Goal: Task Accomplishment & Management: Use online tool/utility

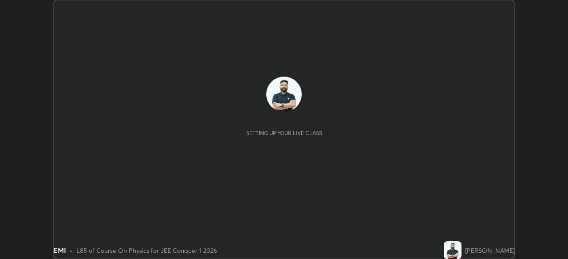
scroll to position [259, 567]
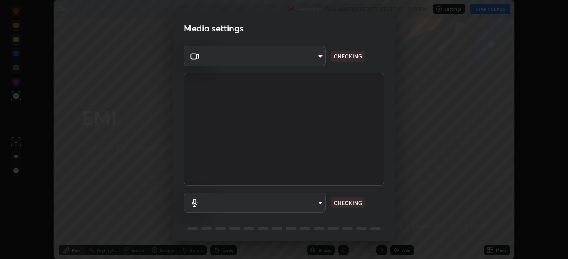
type input "30251ce0796c2ee0dc5d2d3dd8c2e2a63244bb54eceb0ee1850135d5fd661110"
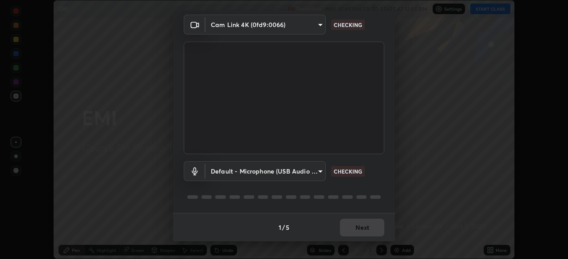
click at [315, 173] on body "Erase all EMI Recording WAS SCHEDULED TO START AT 12:05 PM Settings START CLASS…" at bounding box center [284, 129] width 568 height 259
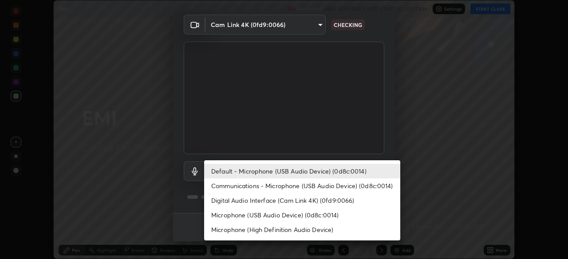
click at [310, 186] on li "Communications - Microphone (USB Audio Device) (0d8c:0014)" at bounding box center [302, 186] width 196 height 15
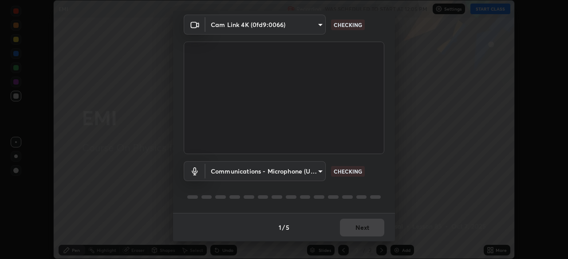
click at [305, 174] on body "Erase all EMI Recording WAS SCHEDULED TO START AT 12:05 PM Settings START CLASS…" at bounding box center [284, 129] width 568 height 259
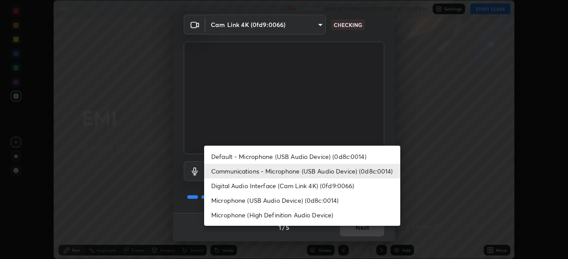
click at [304, 157] on li "Default - Microphone (USB Audio Device) (0d8c:0014)" at bounding box center [302, 156] width 196 height 15
type input "default"
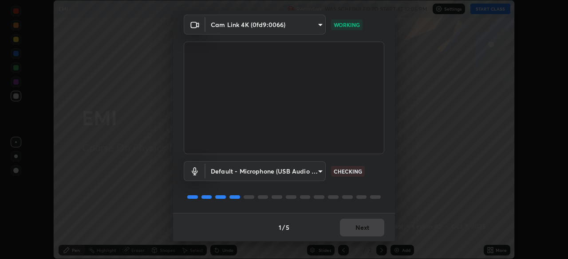
click at [369, 220] on div "1 / 5 Next" at bounding box center [284, 227] width 222 height 28
click at [370, 229] on button "Next" at bounding box center [362, 228] width 44 height 18
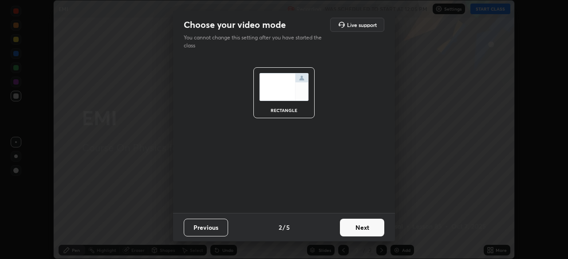
scroll to position [0, 0]
click at [372, 230] on button "Next" at bounding box center [362, 228] width 44 height 18
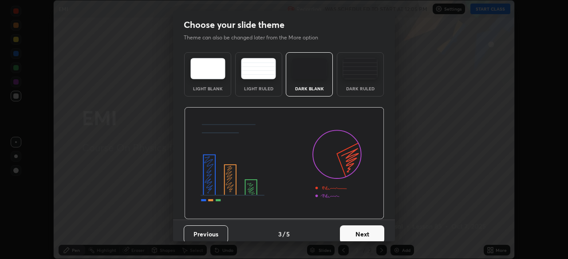
click at [374, 230] on button "Next" at bounding box center [362, 235] width 44 height 18
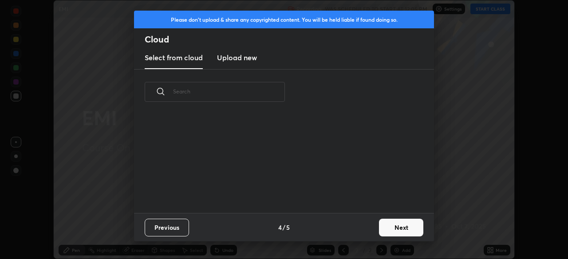
click at [379, 233] on button "Next" at bounding box center [401, 228] width 44 height 18
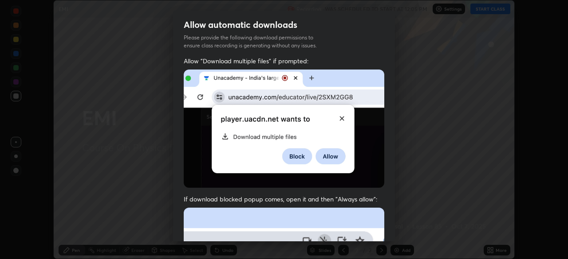
click at [385, 233] on div "Allow "Download multiple files" if prompted: If download blocked popup comes, o…" at bounding box center [284, 243] width 222 height 373
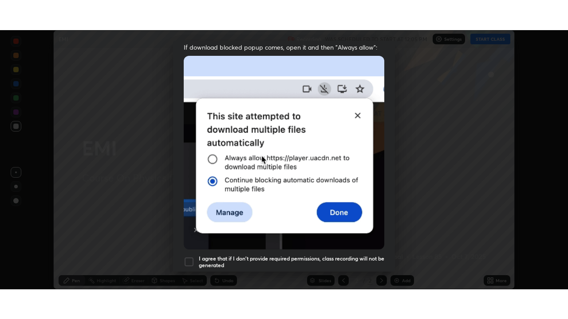
scroll to position [212, 0]
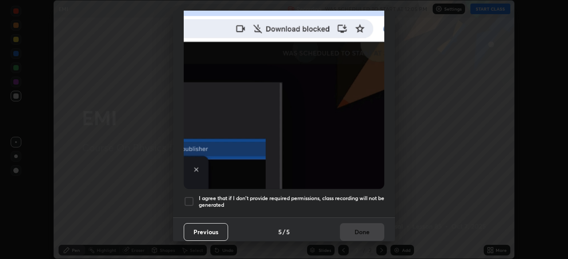
click at [359, 198] on h5 "I agree that if I don't provide required permissions, class recording will not …" at bounding box center [291, 202] width 185 height 14
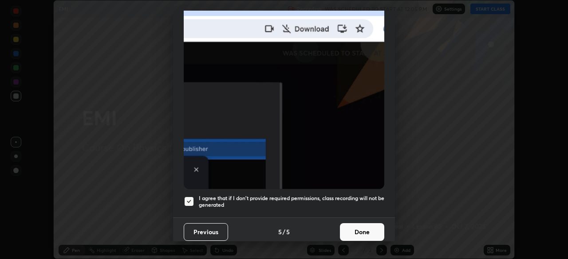
click at [359, 234] on button "Done" at bounding box center [362, 233] width 44 height 18
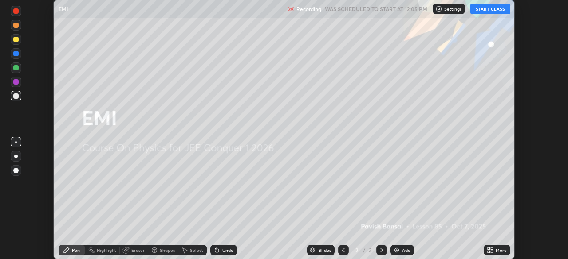
click at [488, 249] on icon at bounding box center [488, 249] width 2 height 2
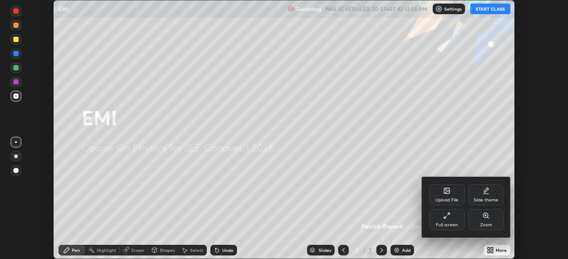
click at [454, 230] on div "Full screen" at bounding box center [446, 219] width 35 height 21
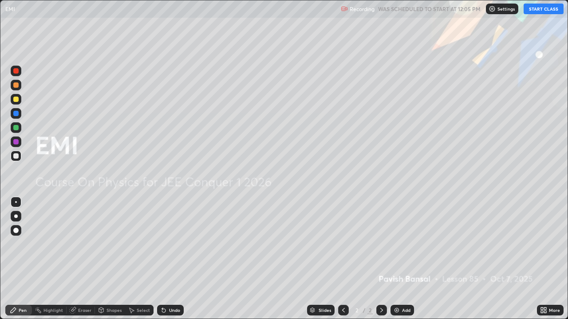
scroll to position [319, 568]
click at [535, 9] on button "START CLASS" at bounding box center [543, 9] width 40 height 11
click at [409, 259] on div "Add" at bounding box center [402, 310] width 24 height 11
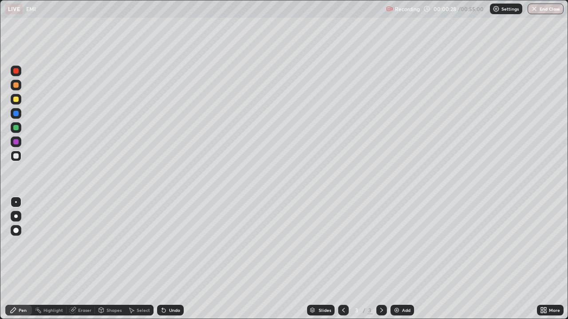
click at [16, 100] on div at bounding box center [15, 99] width 5 height 5
click at [17, 218] on div at bounding box center [16, 216] width 11 height 11
click at [162, 259] on icon at bounding box center [164, 311] width 4 height 4
click at [400, 259] on div "Add" at bounding box center [402, 310] width 24 height 11
click at [18, 157] on div at bounding box center [15, 155] width 5 height 5
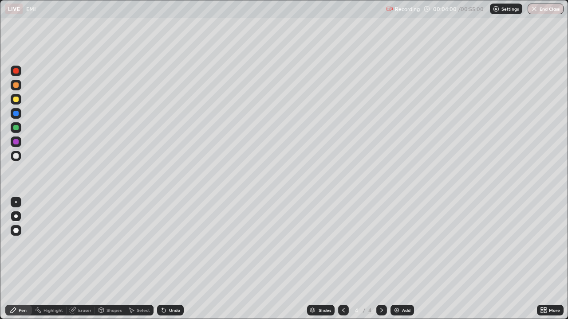
click at [167, 259] on div "Undo" at bounding box center [170, 310] width 27 height 11
click at [163, 259] on icon at bounding box center [164, 311] width 4 height 4
click at [162, 259] on icon at bounding box center [162, 308] width 1 height 1
click at [165, 259] on icon at bounding box center [163, 310] width 7 height 7
click at [175, 259] on div "Undo" at bounding box center [174, 310] width 11 height 4
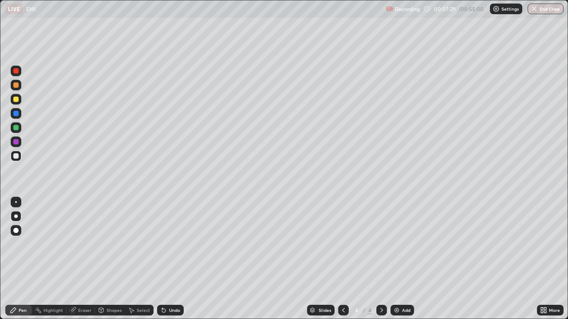
click at [176, 259] on div "Undo" at bounding box center [170, 310] width 27 height 11
click at [177, 259] on div "Undo" at bounding box center [170, 310] width 27 height 11
click at [395, 259] on img at bounding box center [396, 310] width 7 height 7
click at [162, 259] on icon at bounding box center [164, 311] width 4 height 4
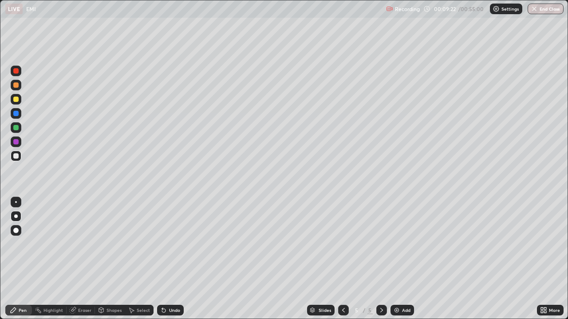
click at [163, 259] on icon at bounding box center [164, 311] width 4 height 4
click at [162, 259] on icon at bounding box center [164, 311] width 4 height 4
click at [400, 259] on div "Add" at bounding box center [402, 310] width 24 height 11
click at [17, 144] on div at bounding box center [15, 141] width 5 height 5
click at [398, 259] on img at bounding box center [396, 310] width 7 height 7
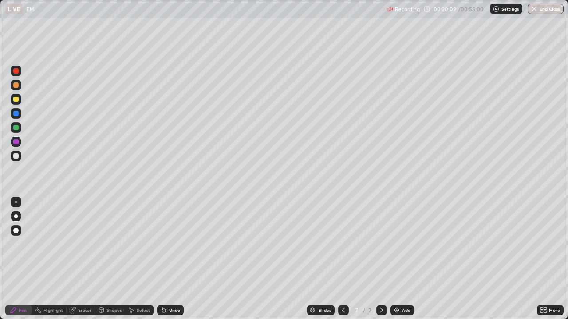
click at [109, 259] on div "Shapes" at bounding box center [113, 310] width 15 height 4
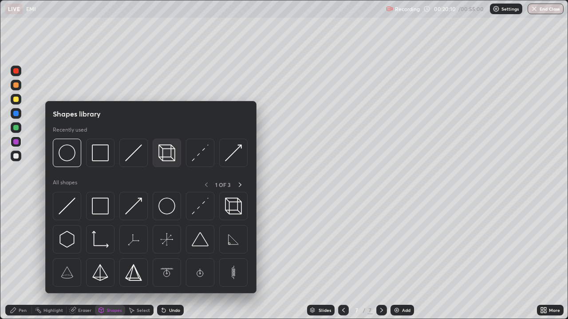
click at [163, 159] on img at bounding box center [166, 153] width 17 height 17
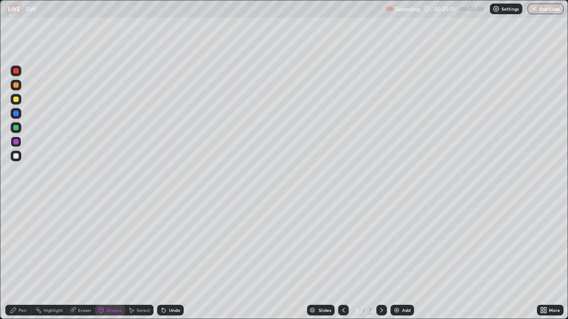
click at [24, 259] on div "Pen" at bounding box center [23, 310] width 8 height 4
click at [19, 153] on div at bounding box center [16, 156] width 11 height 11
click at [16, 132] on div at bounding box center [16, 127] width 11 height 11
click at [172, 259] on div "Undo" at bounding box center [174, 310] width 11 height 4
click at [17, 158] on div at bounding box center [15, 155] width 5 height 5
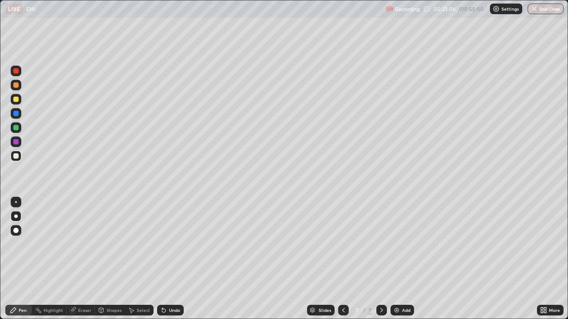
click at [170, 259] on div "Undo" at bounding box center [174, 310] width 11 height 4
click at [400, 259] on div "Add" at bounding box center [402, 310] width 24 height 11
click at [162, 259] on icon at bounding box center [162, 308] width 1 height 1
click at [16, 102] on div at bounding box center [15, 99] width 5 height 5
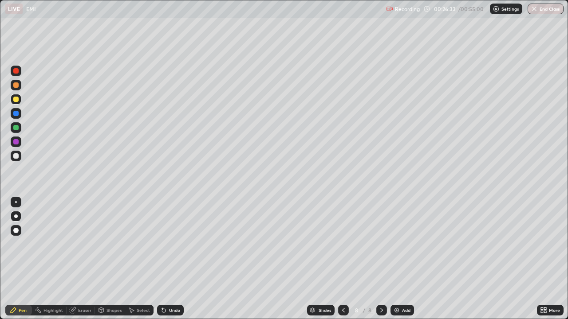
click at [17, 144] on div at bounding box center [15, 141] width 5 height 5
click at [173, 259] on div "Undo" at bounding box center [174, 310] width 11 height 4
click at [117, 259] on div "Shapes" at bounding box center [113, 310] width 15 height 4
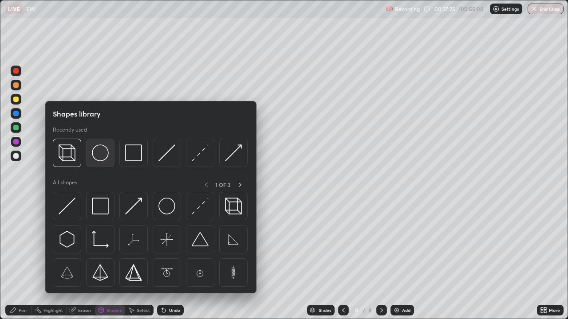
click at [107, 161] on div at bounding box center [100, 153] width 28 height 28
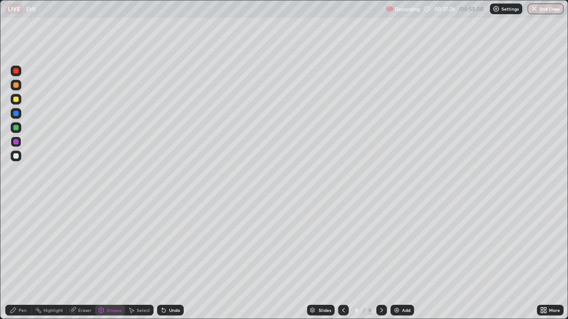
click at [16, 155] on div at bounding box center [15, 155] width 5 height 5
click at [118, 259] on div "Shapes" at bounding box center [110, 310] width 30 height 11
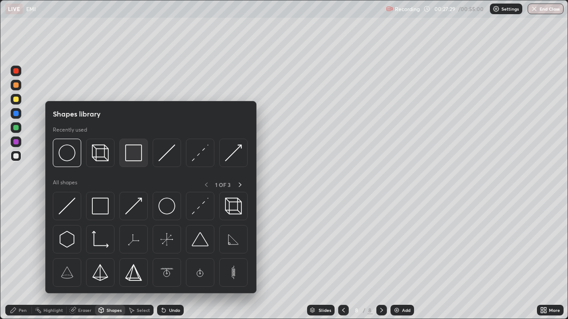
click at [130, 155] on img at bounding box center [133, 153] width 17 height 17
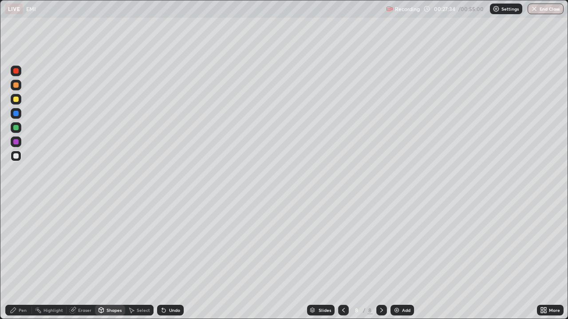
click at [26, 259] on div "Pen" at bounding box center [18, 310] width 27 height 11
click at [17, 101] on div at bounding box center [15, 99] width 5 height 5
click at [16, 130] on div at bounding box center [15, 127] width 5 height 5
click at [398, 259] on img at bounding box center [396, 310] width 7 height 7
click at [18, 157] on div at bounding box center [15, 155] width 5 height 5
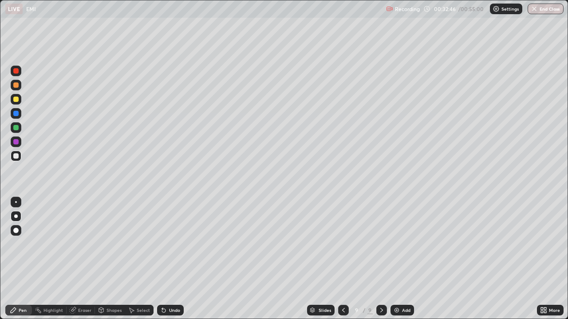
click at [16, 98] on div at bounding box center [15, 99] width 5 height 5
click at [167, 259] on div "Undo" at bounding box center [170, 310] width 27 height 11
click at [164, 259] on icon at bounding box center [164, 311] width 4 height 4
click at [162, 259] on icon at bounding box center [162, 308] width 1 height 1
click at [16, 127] on div at bounding box center [15, 127] width 5 height 5
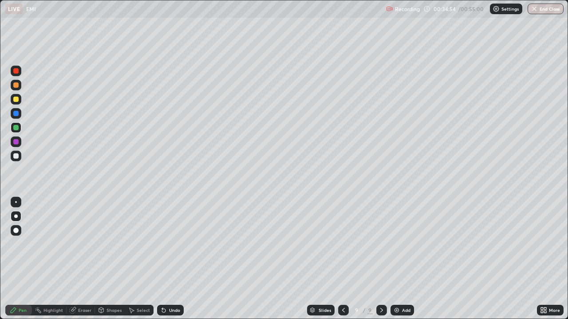
click at [400, 259] on div "Add" at bounding box center [402, 310] width 24 height 11
click at [17, 156] on div at bounding box center [15, 155] width 5 height 5
click at [164, 259] on icon at bounding box center [163, 310] width 7 height 7
click at [162, 259] on icon at bounding box center [164, 311] width 4 height 4
click at [162, 259] on icon at bounding box center [162, 308] width 1 height 1
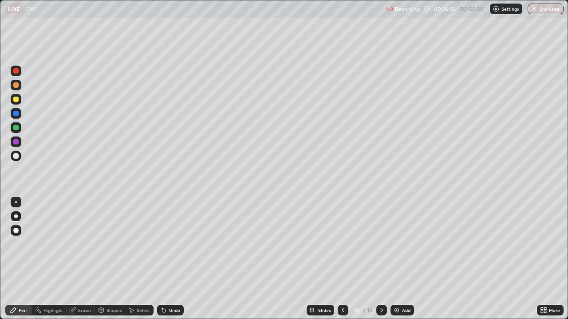
click at [17, 158] on div at bounding box center [15, 155] width 5 height 5
click at [175, 259] on div "Undo" at bounding box center [170, 310] width 27 height 11
click at [404, 259] on div "Add" at bounding box center [406, 310] width 8 height 4
click at [18, 157] on div at bounding box center [15, 155] width 5 height 5
click at [157, 259] on div "Undo" at bounding box center [170, 310] width 27 height 11
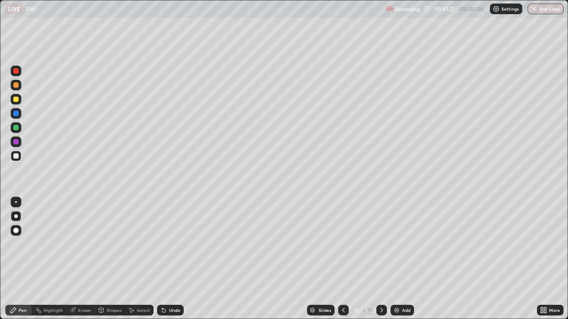
click at [16, 98] on div at bounding box center [15, 99] width 5 height 5
click at [397, 259] on img at bounding box center [396, 310] width 7 height 7
click at [20, 154] on div at bounding box center [16, 156] width 11 height 11
click at [15, 143] on div at bounding box center [15, 141] width 5 height 5
click at [17, 101] on div at bounding box center [15, 99] width 5 height 5
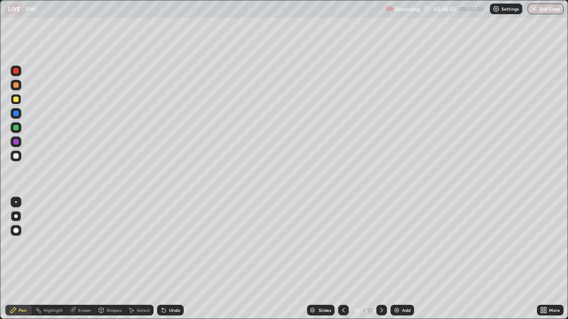
click at [172, 259] on div "Undo" at bounding box center [174, 310] width 11 height 4
click at [399, 259] on div "Add" at bounding box center [402, 310] width 24 height 11
click at [17, 158] on div at bounding box center [15, 155] width 5 height 5
click at [18, 157] on div at bounding box center [15, 155] width 5 height 5
click at [554, 8] on button "End Class" at bounding box center [545, 9] width 35 height 11
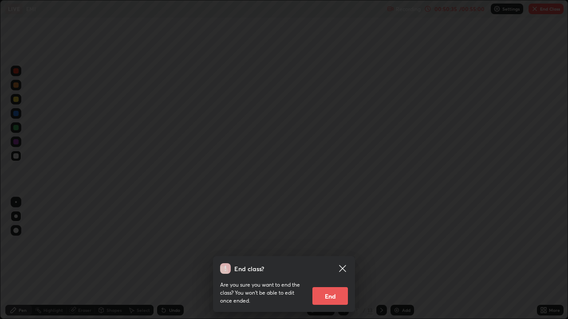
click at [343, 259] on button "End" at bounding box center [329, 296] width 35 height 18
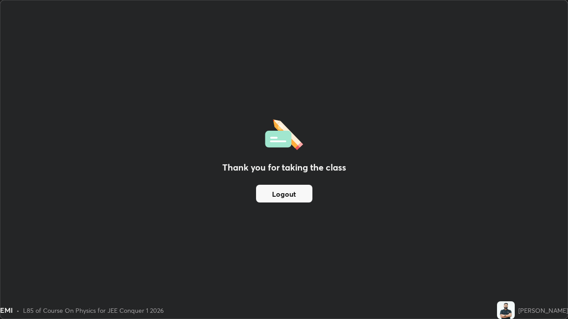
click at [300, 196] on button "Logout" at bounding box center [284, 194] width 56 height 18
